Goal: Transaction & Acquisition: Subscribe to service/newsletter

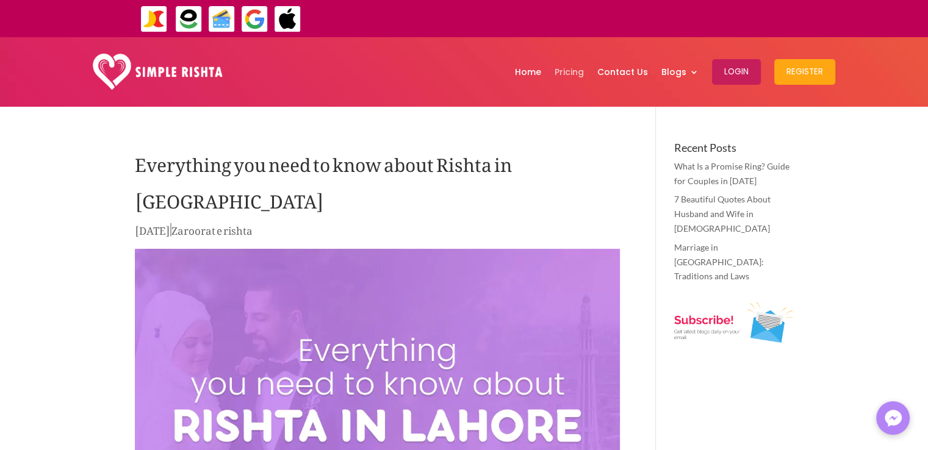
click at [571, 69] on link "Pricing" at bounding box center [569, 71] width 29 height 63
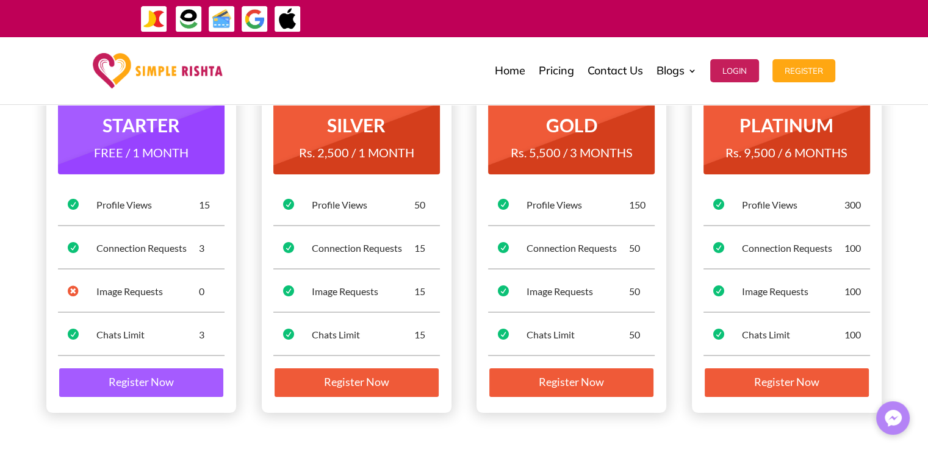
scroll to position [157, 0]
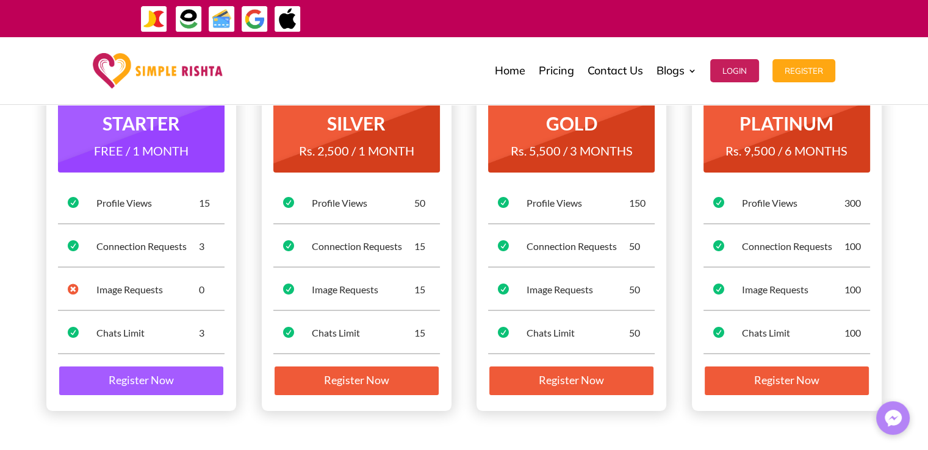
click at [154, 200] on div "Profile Views" at bounding box center [147, 202] width 103 height 13
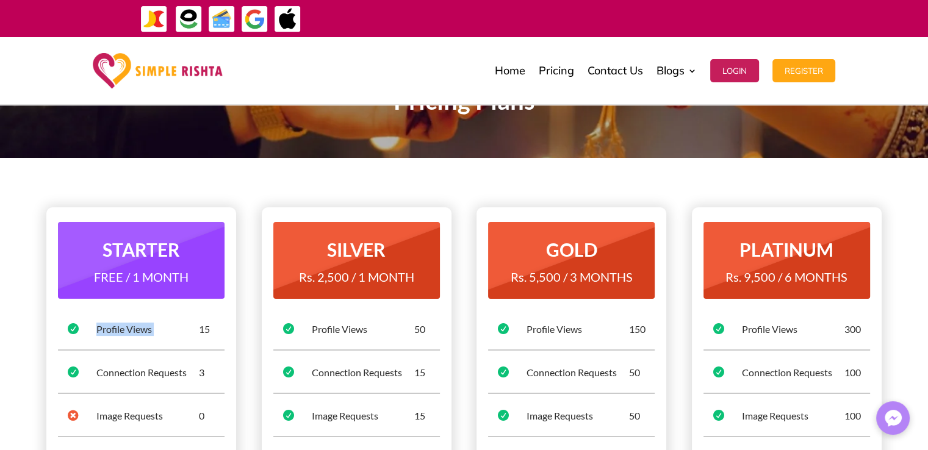
scroll to position [34, 0]
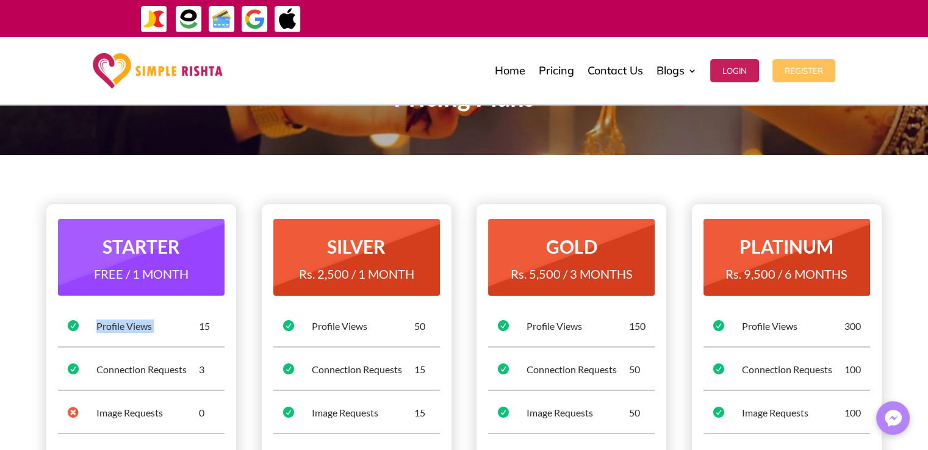
click at [788, 79] on button "Register" at bounding box center [803, 70] width 63 height 23
